Goal: Check status: Check status

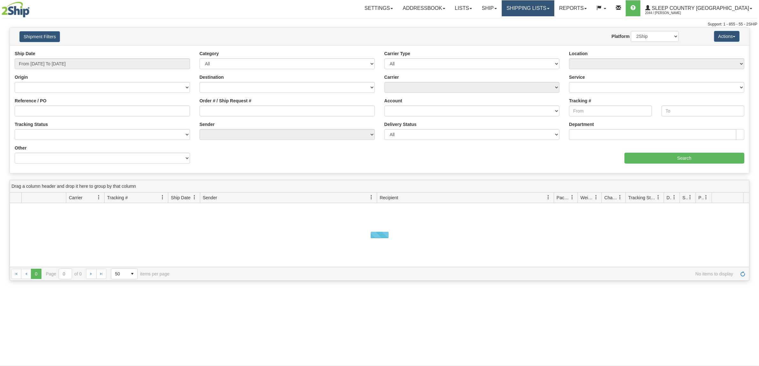
click at [554, 5] on link "Shipping lists" at bounding box center [528, 8] width 53 height 16
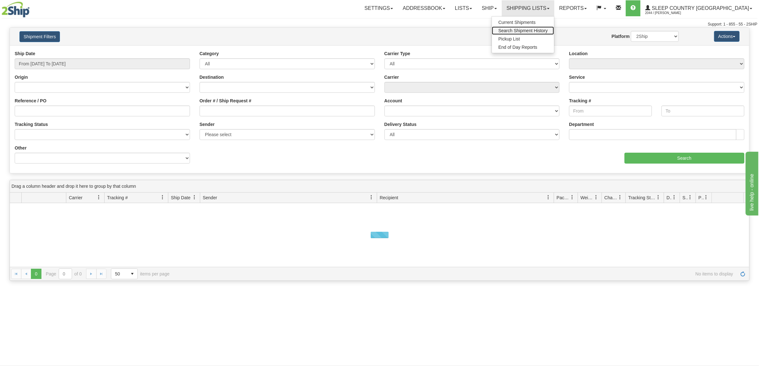
click at [548, 32] on span "Search Shipment History" at bounding box center [522, 30] width 49 height 5
click at [554, 3] on link "Shipping lists" at bounding box center [528, 8] width 53 height 16
click at [548, 29] on span "Search Shipment History" at bounding box center [522, 30] width 49 height 5
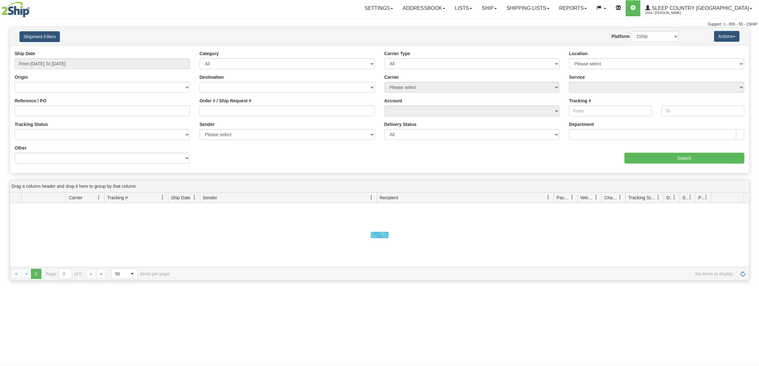
click at [37, 29] on div "Shipment Filters Website Agent Nothing selected Client User Platform 2Ship Impo…" at bounding box center [379, 37] width 739 height 18
click at [41, 33] on button "Shipment Filters" at bounding box center [39, 36] width 40 height 11
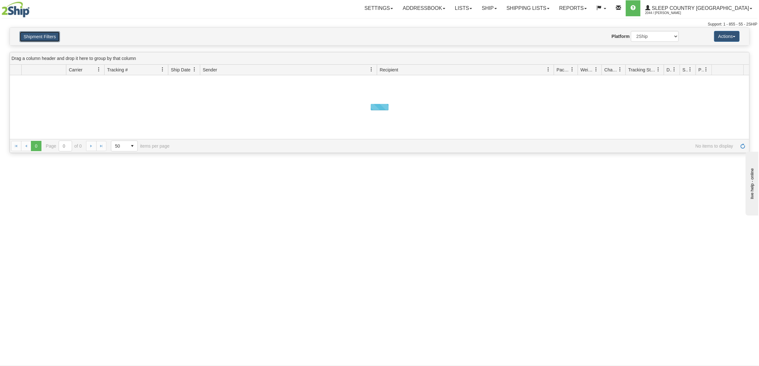
click at [45, 31] on button "Shipment Filters" at bounding box center [39, 36] width 40 height 11
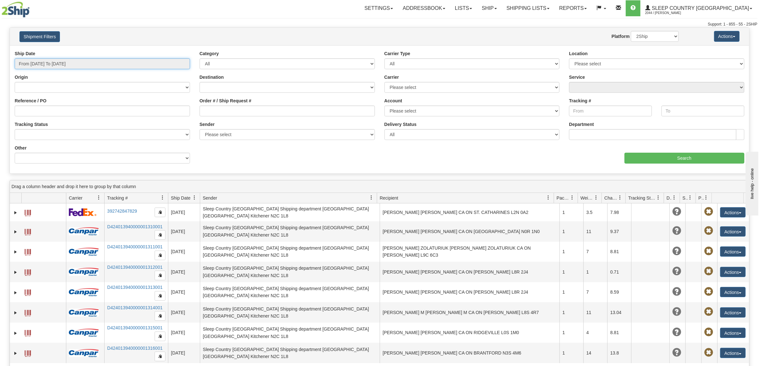
click at [62, 61] on input "From [DATE] To [DATE]" at bounding box center [102, 63] width 175 height 11
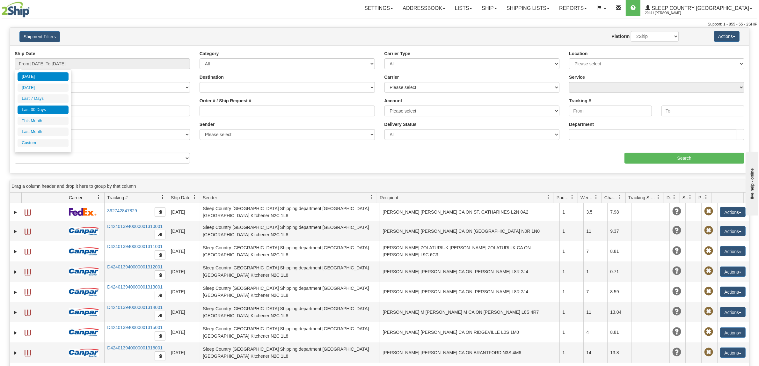
click at [62, 107] on li "Last 30 Days" at bounding box center [43, 110] width 51 height 9
type input "From [DATE] To [DATE]"
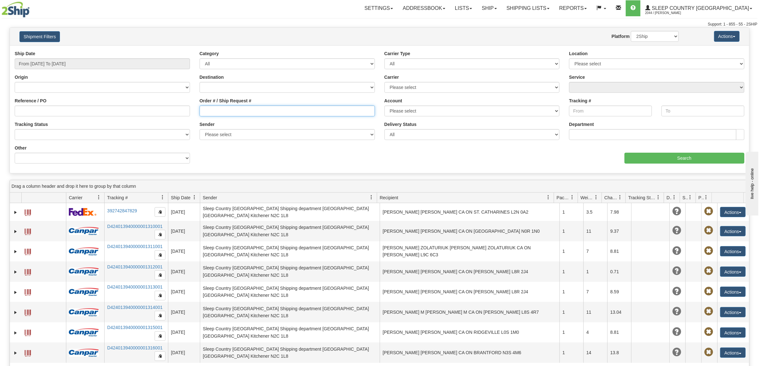
drag, startPoint x: 265, startPoint y: 107, endPoint x: 261, endPoint y: 105, distance: 4.9
click at [265, 107] on input "Order # / Ship Request #" at bounding box center [287, 111] width 175 height 11
paste input "9000I038826"
type input "9000I038826"
click at [668, 160] on input "Search" at bounding box center [685, 158] width 120 height 11
